Goal: Task Accomplishment & Management: Manage account settings

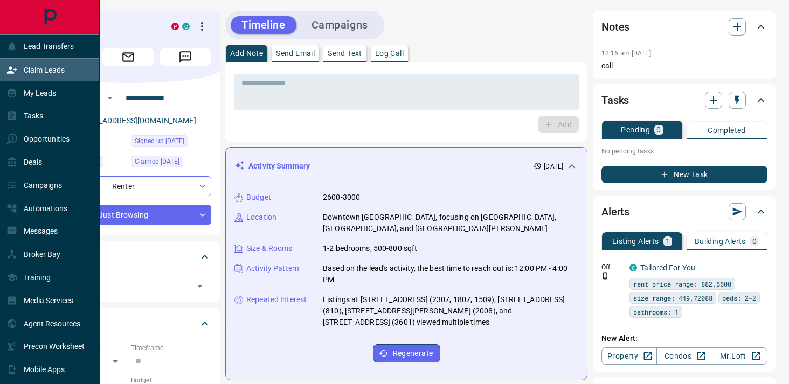
click at [29, 68] on p "Claim Leads" at bounding box center [44, 70] width 41 height 9
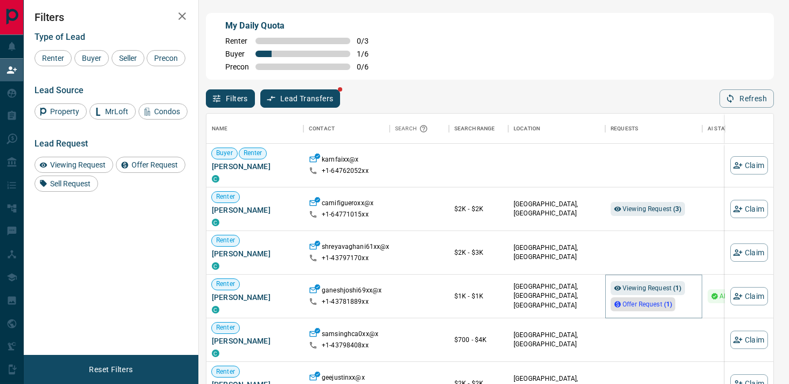
click at [629, 306] on span "Offer Request ( 1 )" at bounding box center [648, 305] width 50 height 8
click at [652, 211] on span "Viewing Request ( 3 )" at bounding box center [652, 209] width 59 height 8
click at [96, 66] on div "Renter Buyer Seller Precon" at bounding box center [110, 58] width 153 height 16
click at [92, 61] on span "Buyer" at bounding box center [91, 58] width 27 height 9
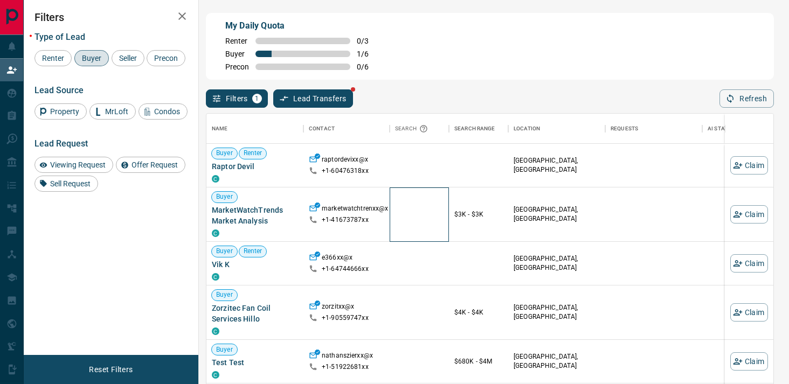
click at [430, 214] on div at bounding box center [419, 215] width 59 height 54
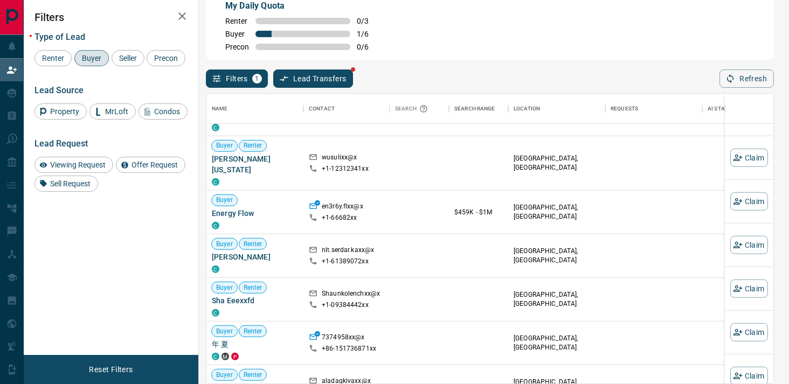
scroll to position [2261, 0]
click at [417, 106] on div "Search" at bounding box center [413, 109] width 36 height 30
click at [759, 67] on div "Filters 1 Lead Transfers Refresh" at bounding box center [490, 74] width 568 height 28
click at [756, 74] on button "Refresh" at bounding box center [747, 79] width 54 height 18
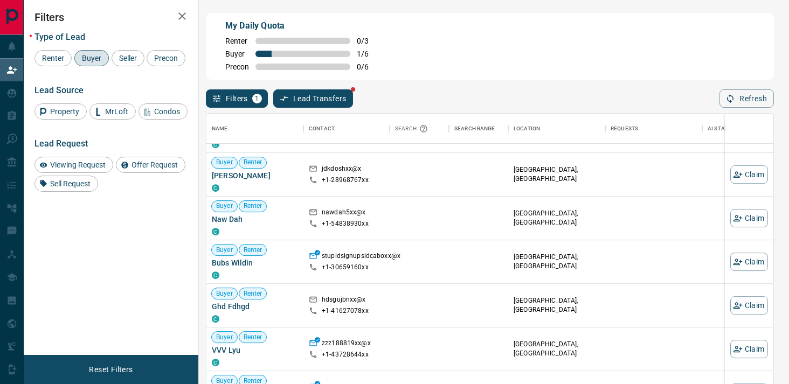
scroll to position [0, 0]
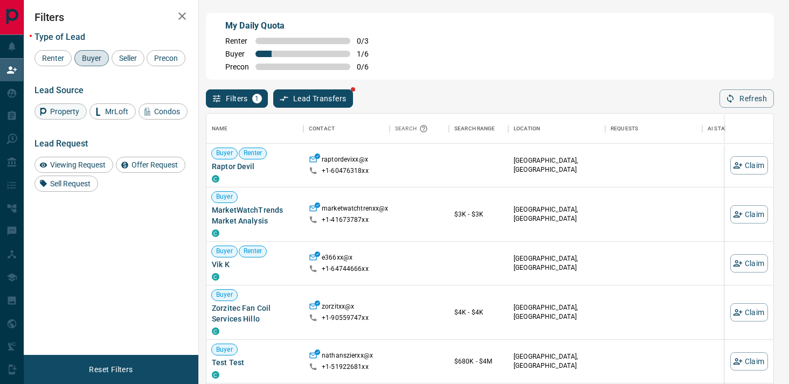
click at [81, 116] on span "Property" at bounding box center [64, 111] width 37 height 9
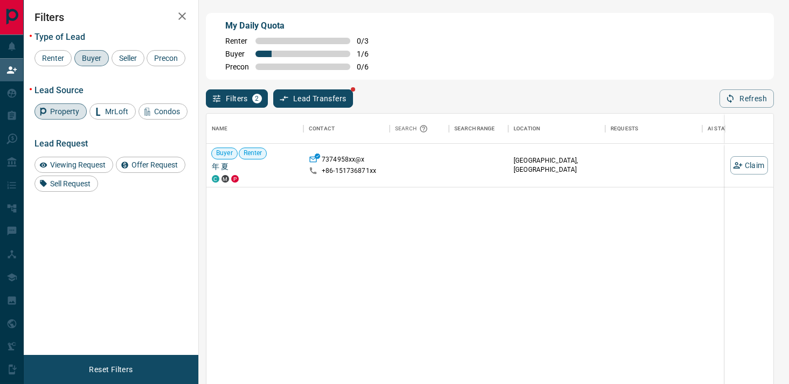
click at [70, 120] on div "Property" at bounding box center [60, 111] width 52 height 16
click at [124, 120] on div "MrLoft" at bounding box center [112, 111] width 46 height 16
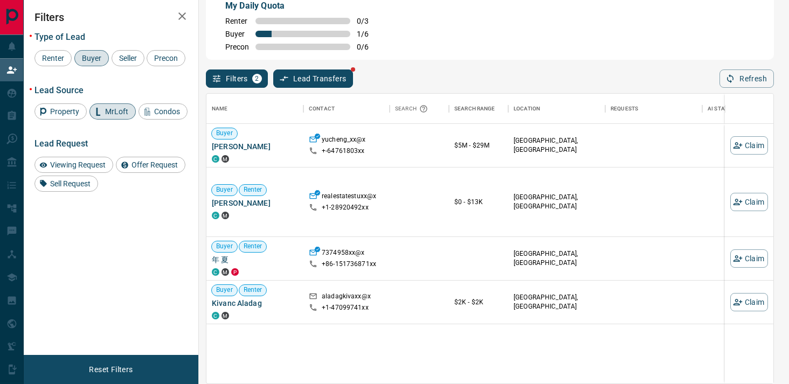
scroll to position [20, 0]
click at [84, 188] on span "Sell Request" at bounding box center [70, 184] width 48 height 9
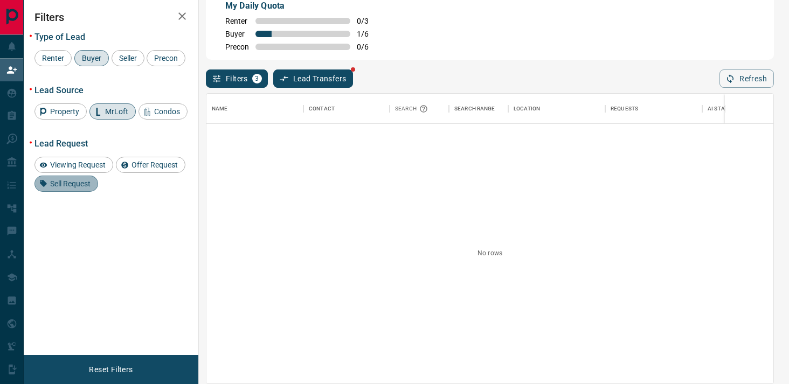
click at [84, 188] on span "Sell Request" at bounding box center [70, 184] width 48 height 9
click at [143, 50] on div "Renter Buyer Seller Precon" at bounding box center [110, 58] width 153 height 16
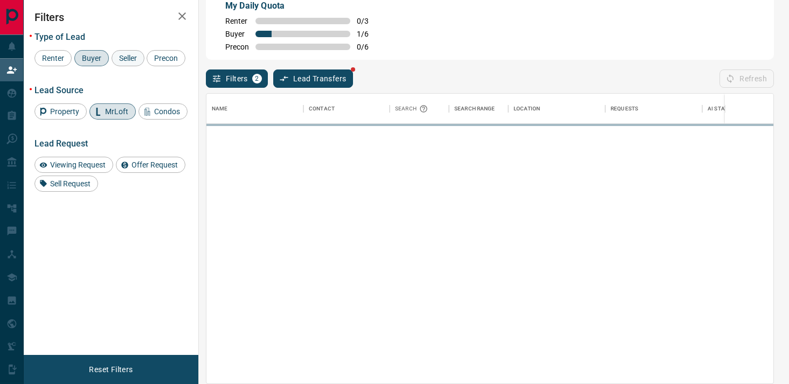
click at [139, 54] on span "Seller" at bounding box center [127, 58] width 25 height 9
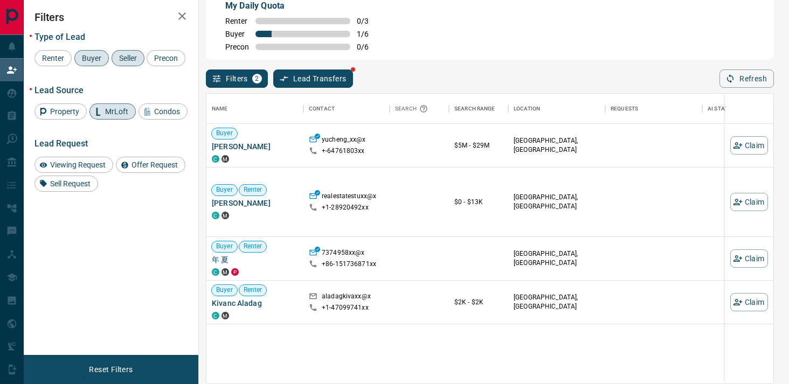
click at [120, 116] on span "MrLoft" at bounding box center [116, 111] width 31 height 9
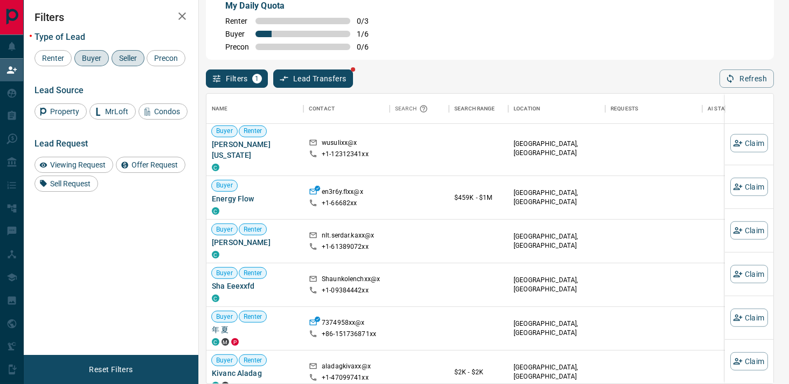
click at [312, 77] on button "Lead Transfers" at bounding box center [313, 79] width 80 height 18
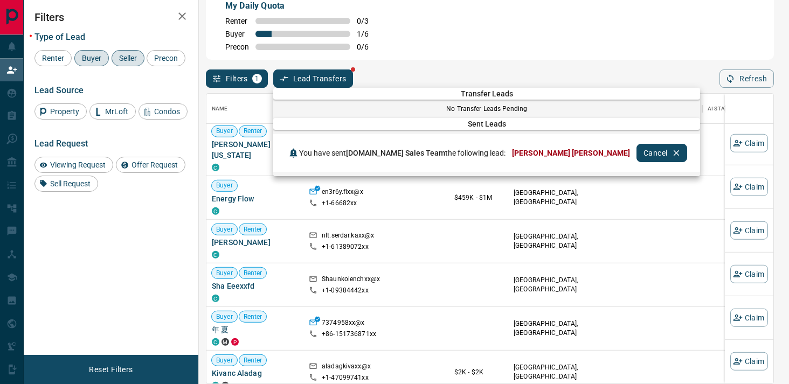
click at [207, 82] on div at bounding box center [394, 192] width 789 height 384
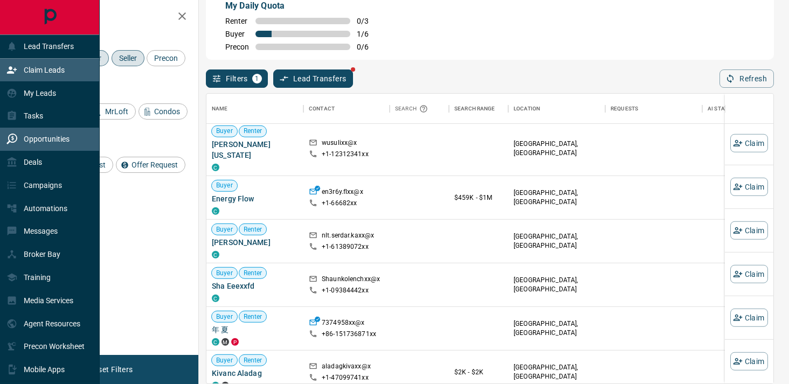
click at [50, 140] on p "Opportunities" at bounding box center [47, 139] width 46 height 9
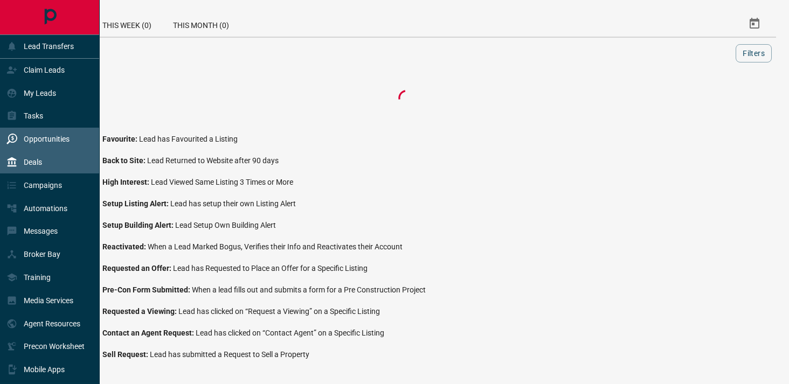
click at [52, 158] on div "Deals" at bounding box center [50, 162] width 100 height 23
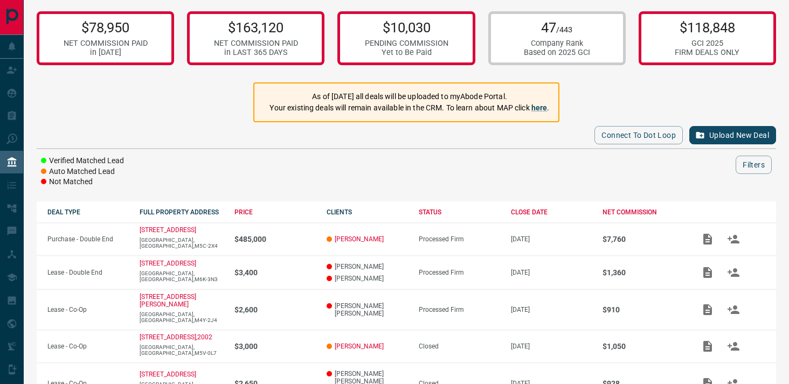
scroll to position [7, 0]
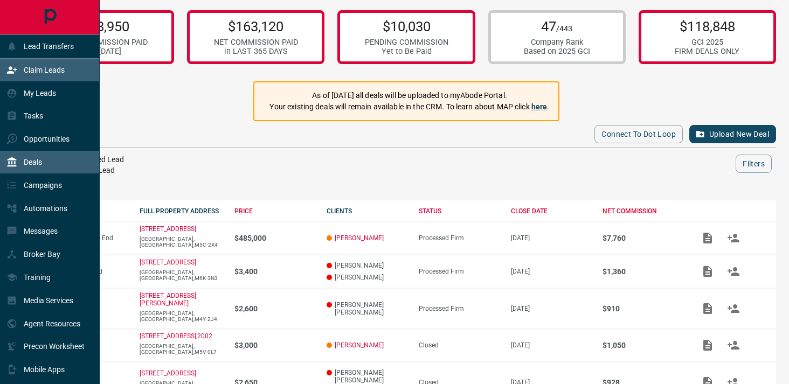
click at [51, 61] on div "Claim Leads" at bounding box center [35, 70] width 58 height 18
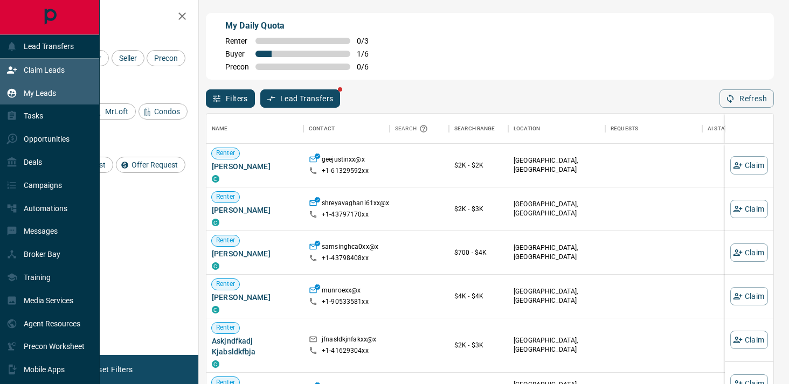
click at [27, 94] on p "My Leads" at bounding box center [40, 93] width 32 height 9
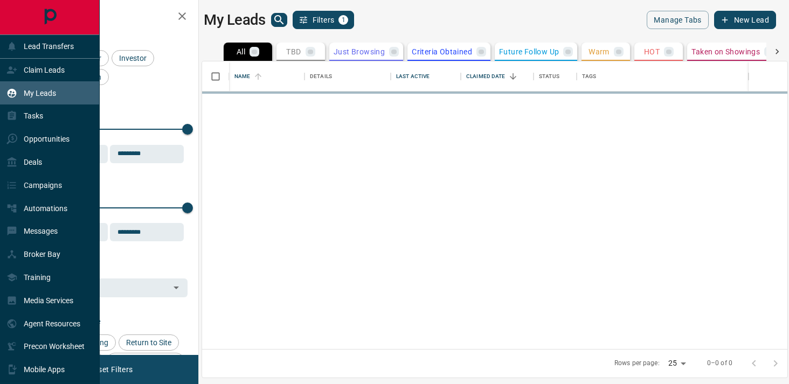
scroll to position [288, 585]
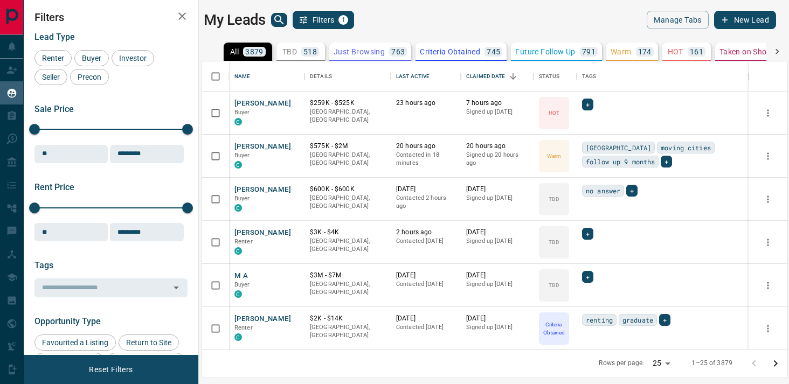
click at [286, 20] on button "search button" at bounding box center [279, 20] width 16 height 14
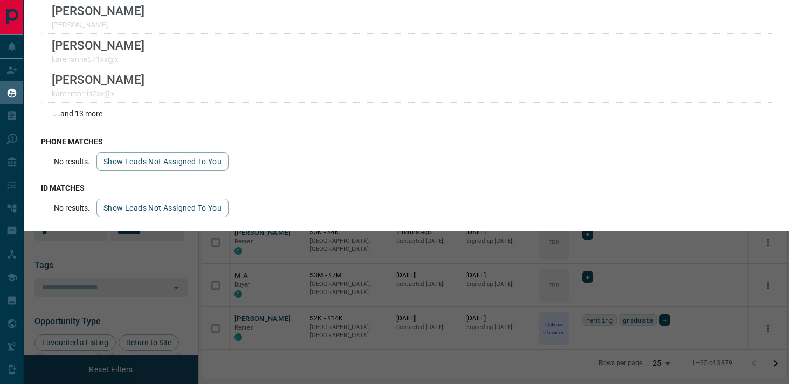
type input "*****"
click at [160, 191] on div "id matches No results. Show leads not assigned to you" at bounding box center [406, 200] width 731 height 46
click at [160, 199] on button "Show leads not assigned to you" at bounding box center [162, 208] width 132 height 18
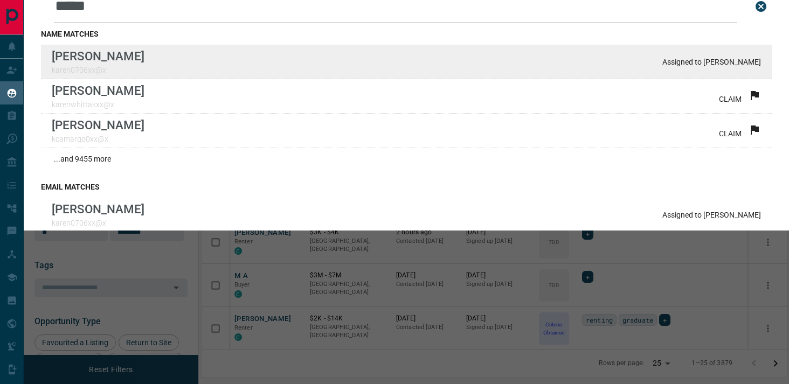
scroll to position [0, 0]
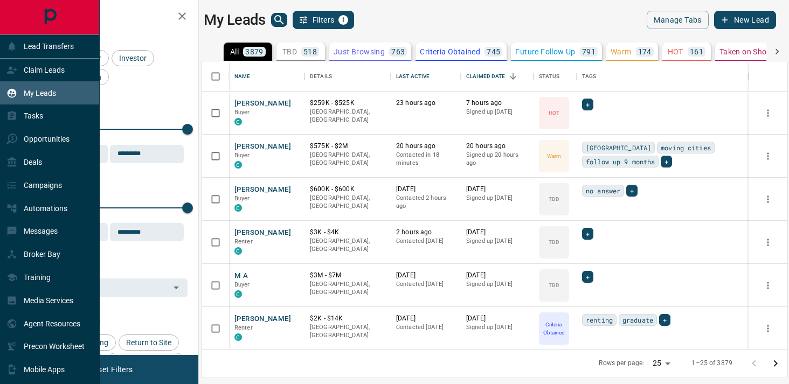
click at [27, 86] on div "My Leads" at bounding box center [31, 93] width 50 height 18
click at [27, 82] on div "My Leads" at bounding box center [50, 92] width 100 height 23
click at [27, 76] on div "Claim Leads" at bounding box center [35, 70] width 58 height 18
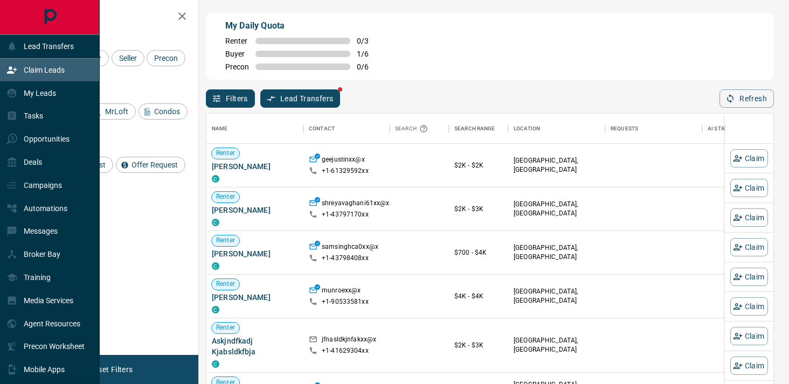
scroll to position [290, 567]
